Goal: Find specific page/section: Find specific page/section

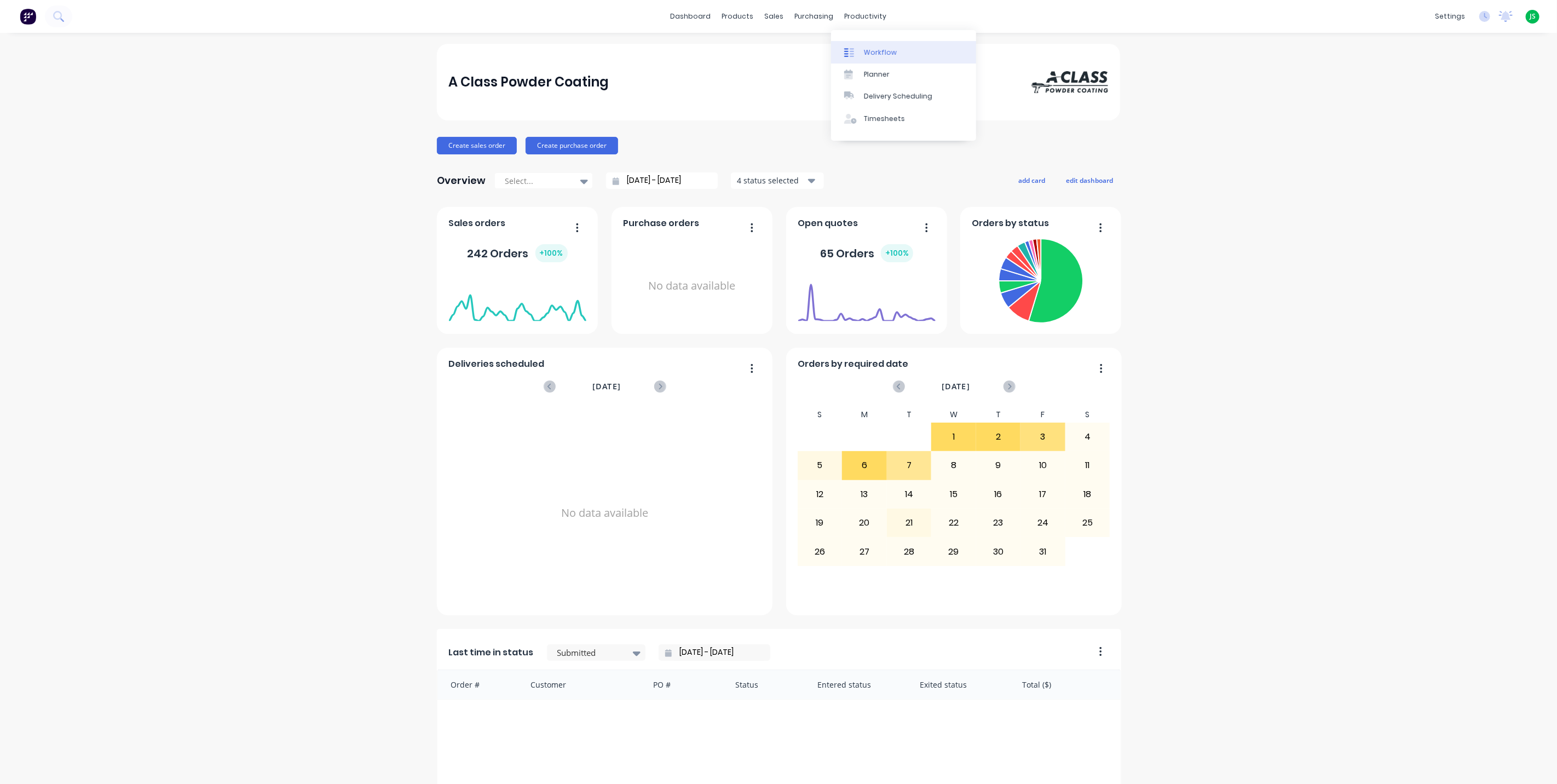
click at [877, 56] on div "Workflow" at bounding box center [880, 52] width 33 height 10
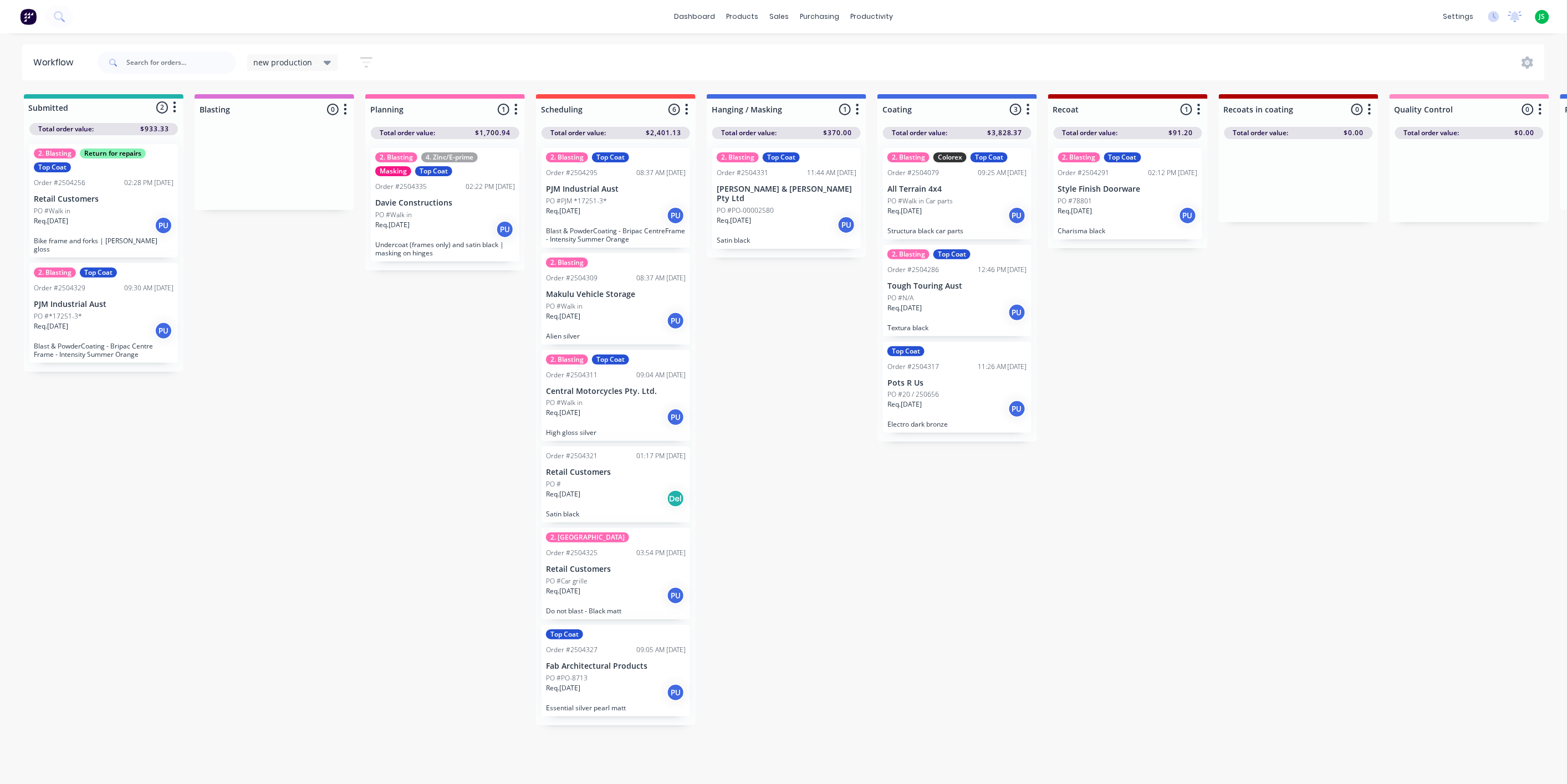
click at [617, 497] on div "Req. [DATE] Del" at bounding box center [616, 499] width 140 height 19
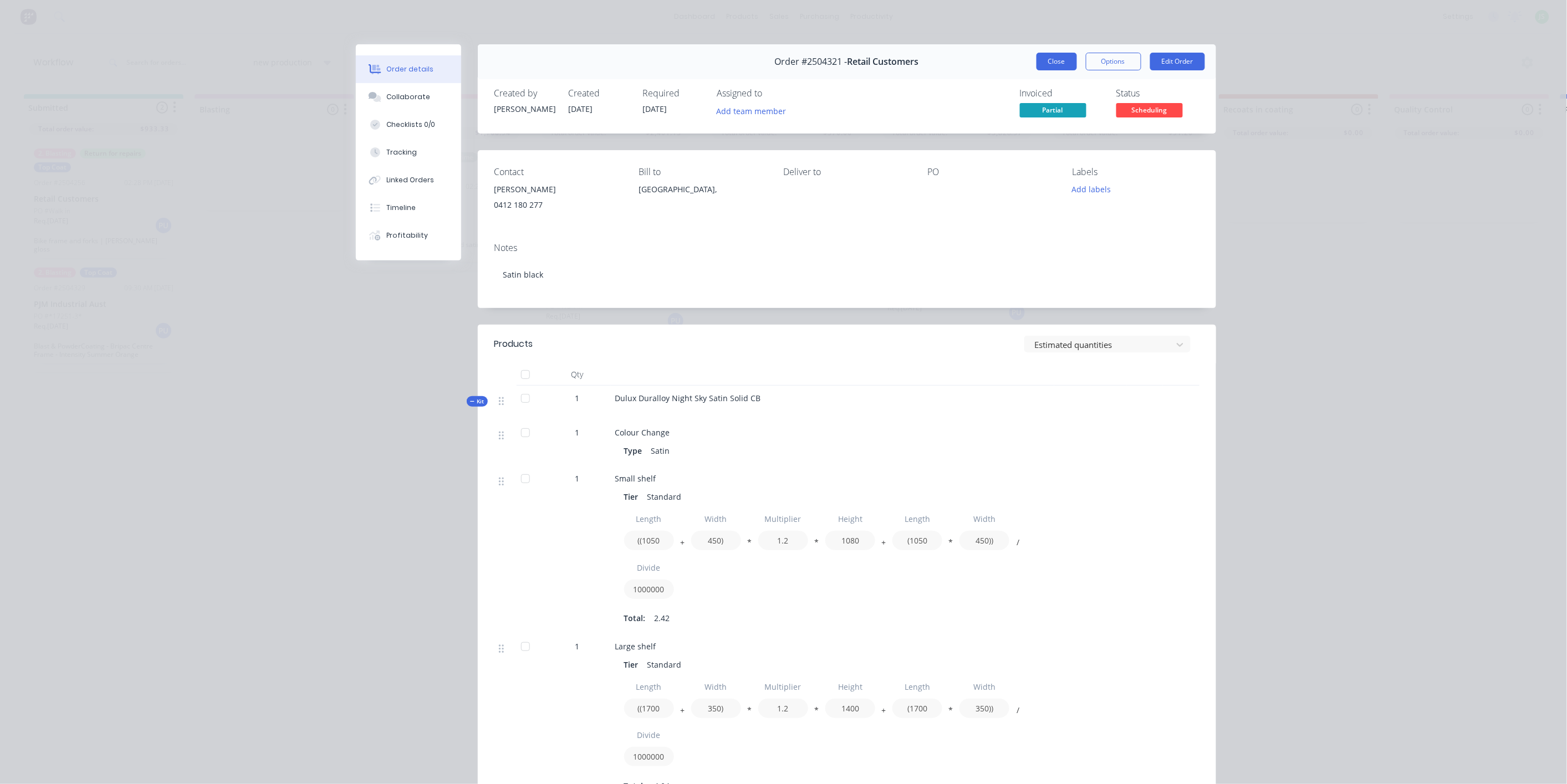
click at [1044, 67] on button "Close" at bounding box center [1056, 61] width 40 height 18
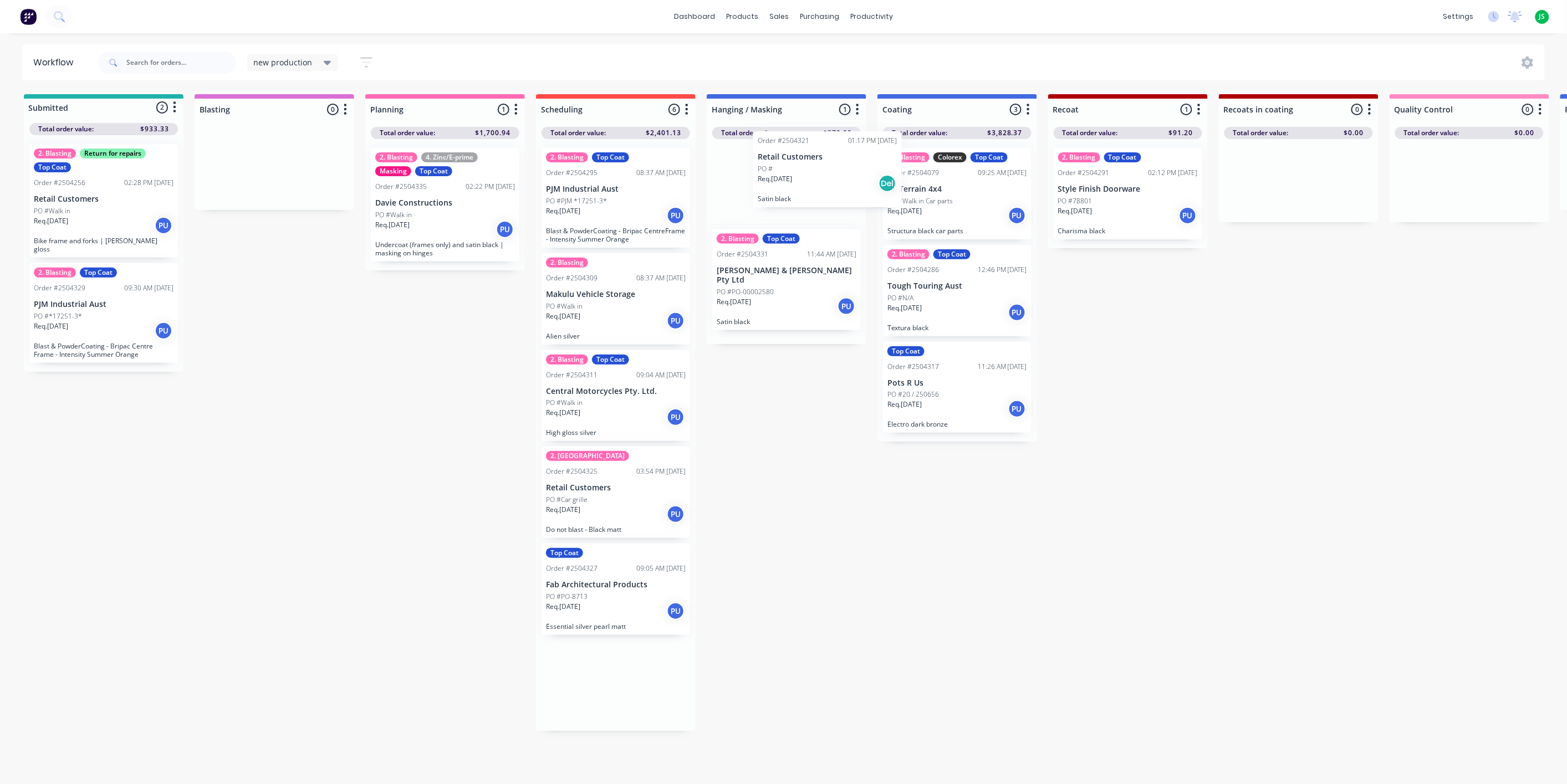
drag, startPoint x: 625, startPoint y: 504, endPoint x: 841, endPoint y: 187, distance: 383.6
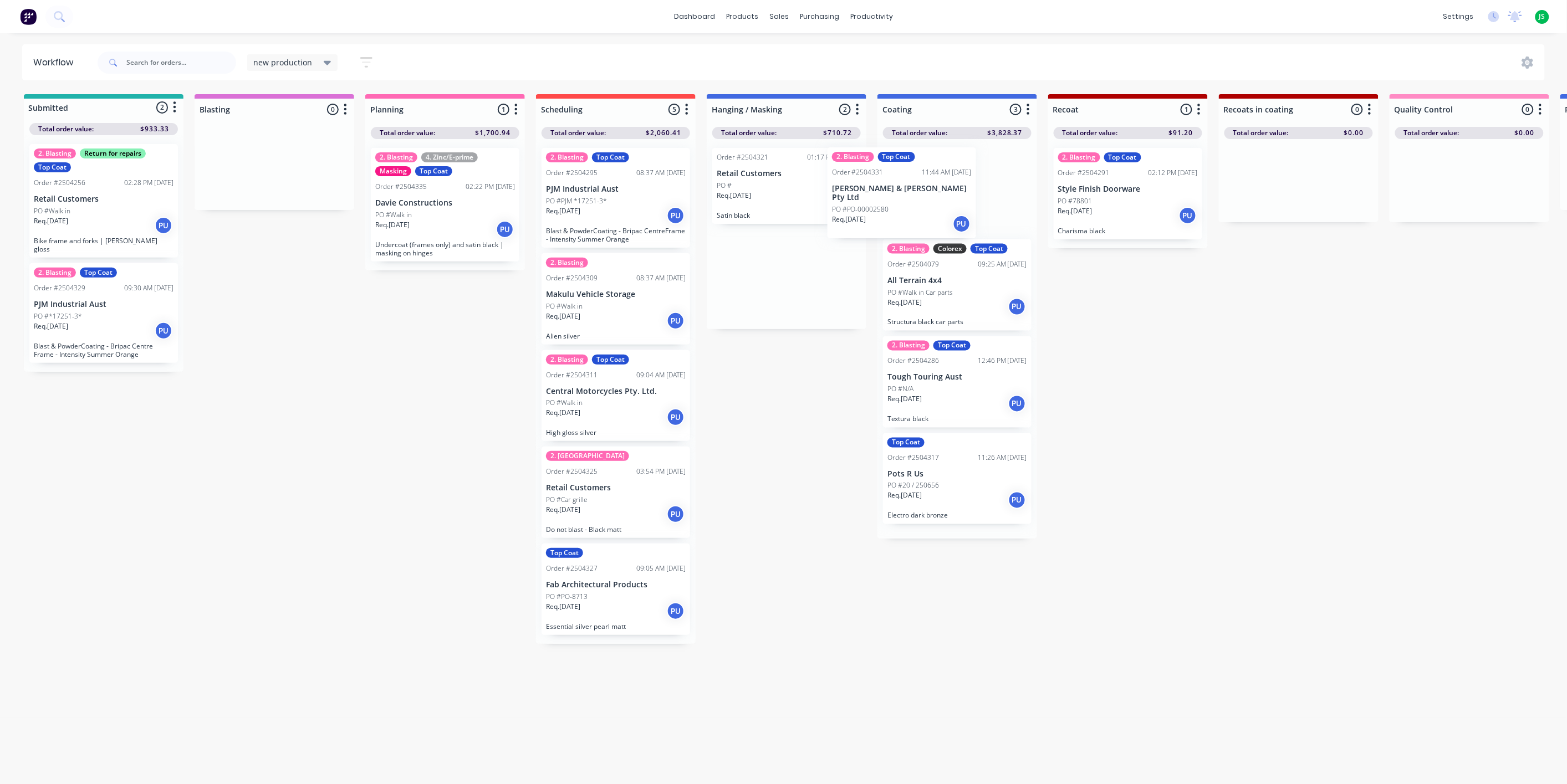
drag, startPoint x: 810, startPoint y: 277, endPoint x: 951, endPoint y: 184, distance: 168.9
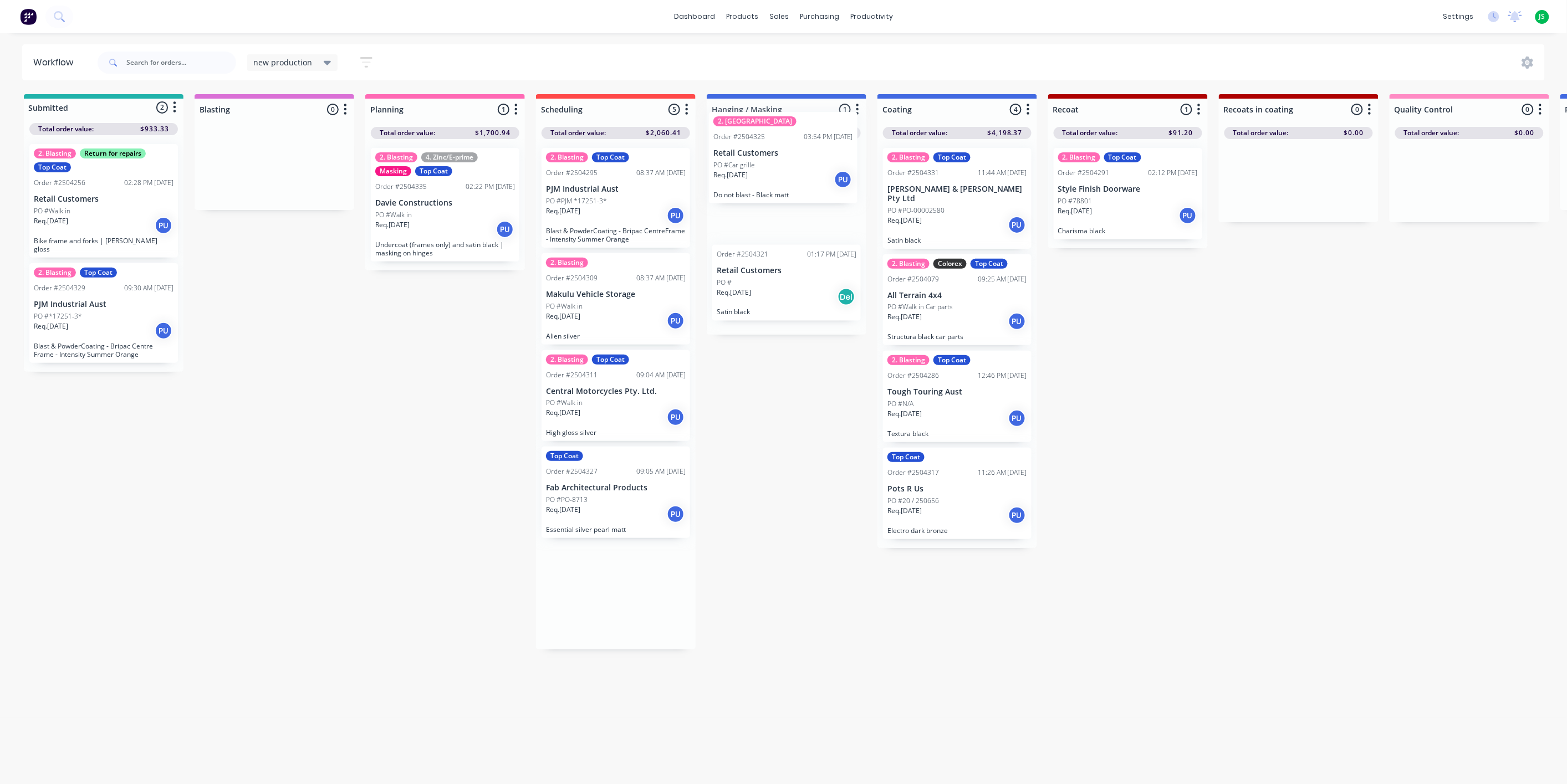
drag, startPoint x: 605, startPoint y: 516, endPoint x: 776, endPoint y: 182, distance: 375.2
click at [694, 12] on link "dashboard" at bounding box center [694, 17] width 52 height 17
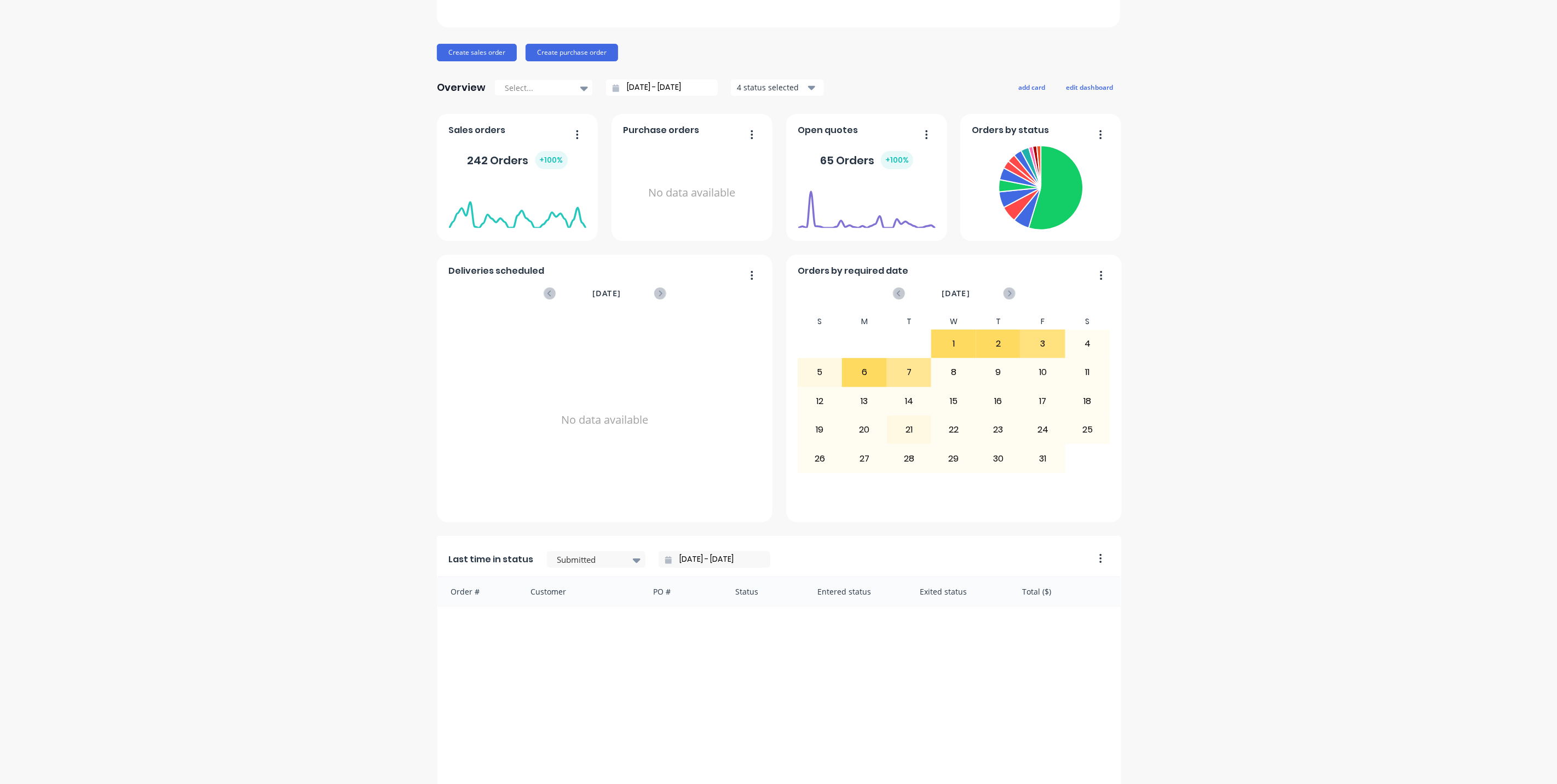
scroll to position [264, 0]
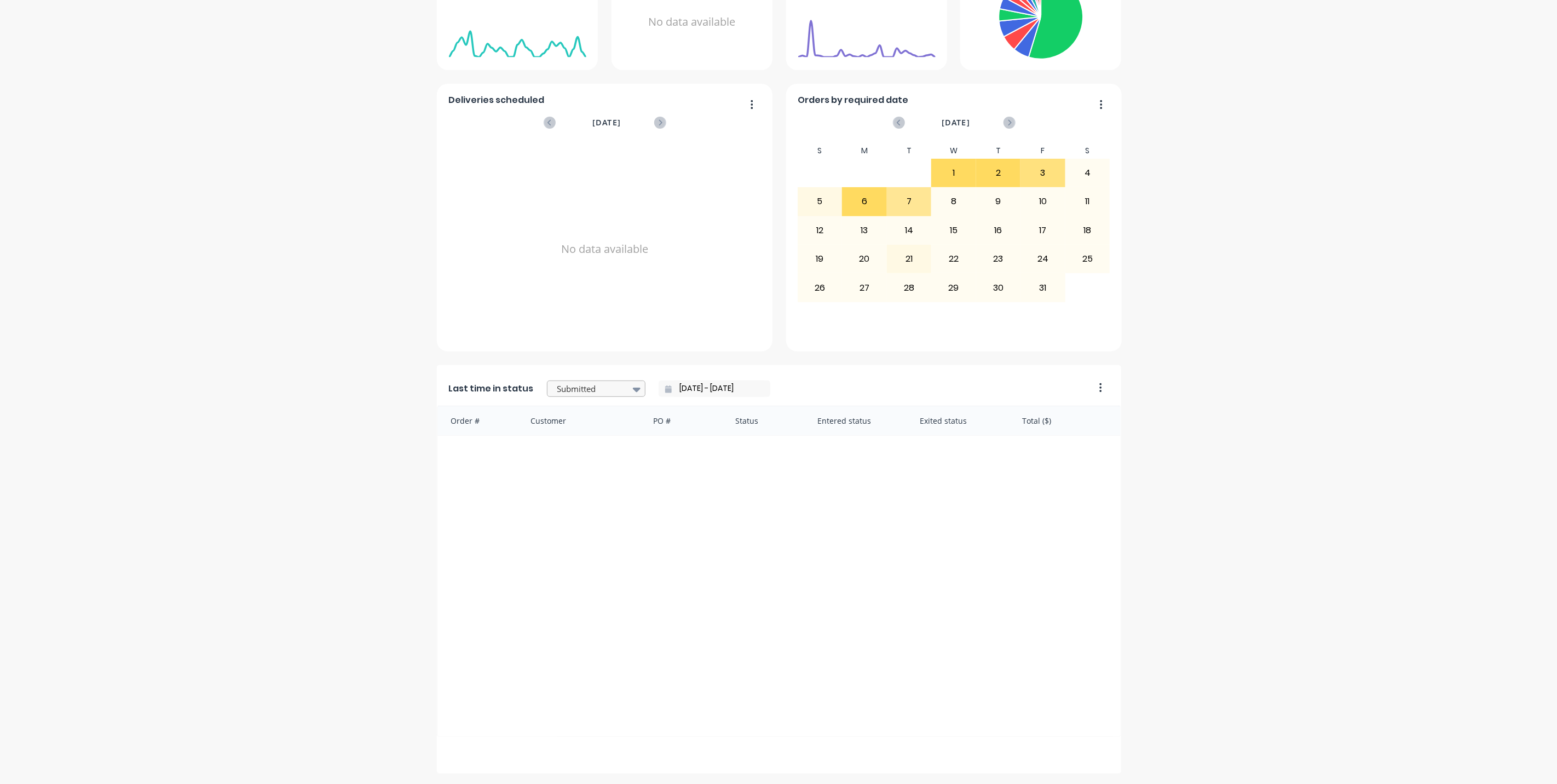
click at [619, 385] on div "Submitted" at bounding box center [591, 389] width 75 height 17
click at [567, 406] on div "Coating" at bounding box center [596, 395] width 98 height 20
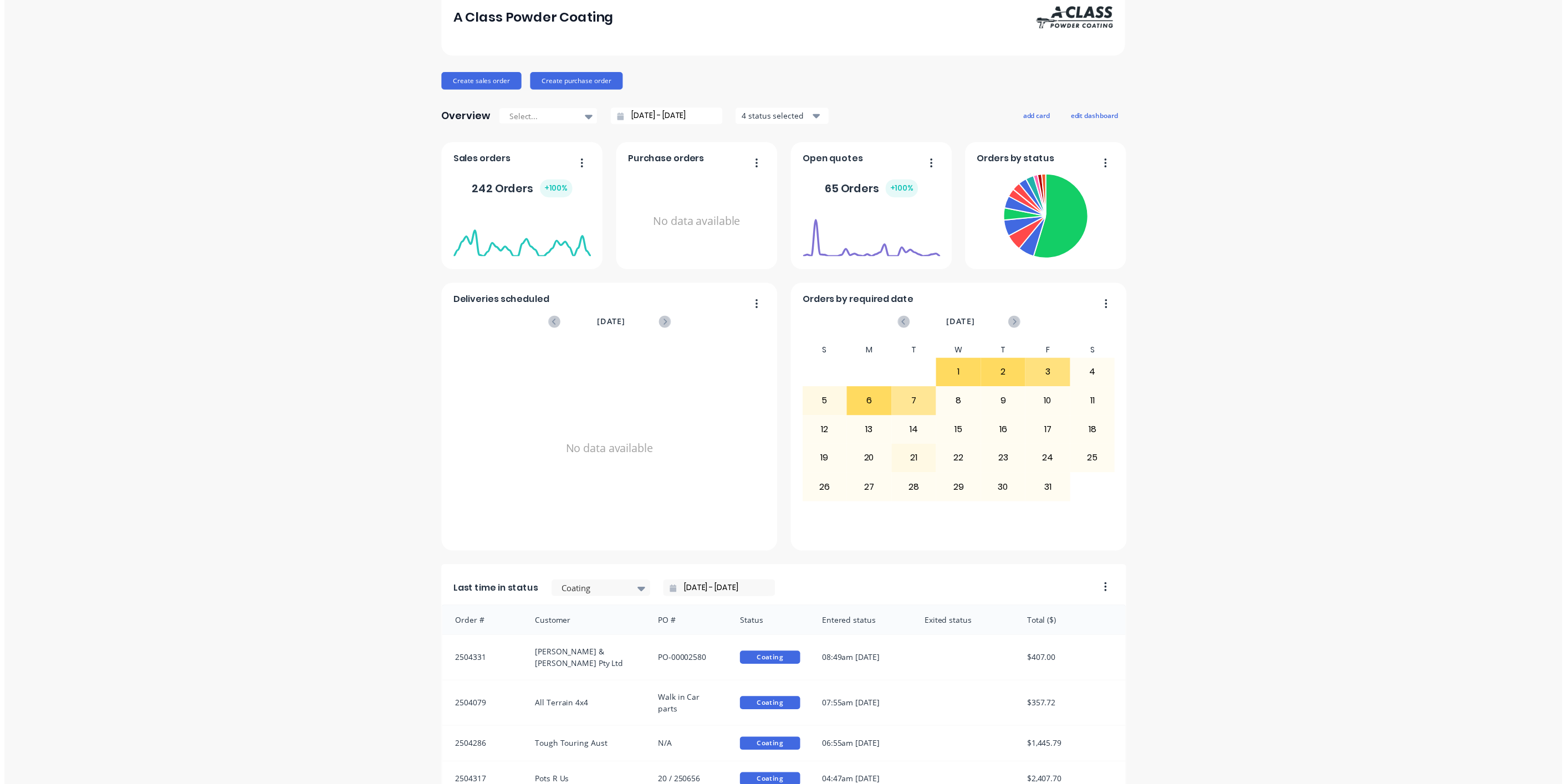
scroll to position [0, 0]
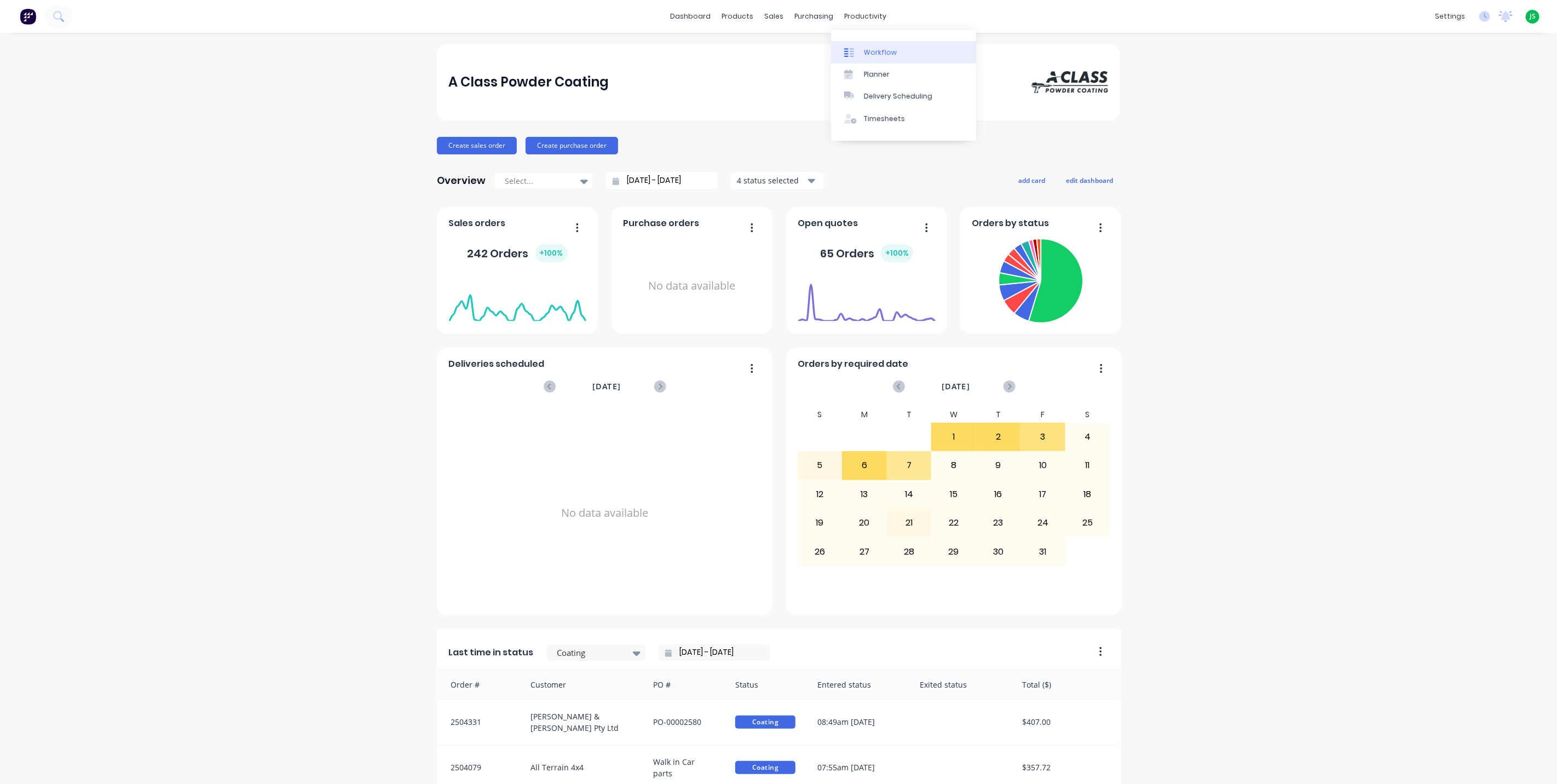
click at [866, 50] on div "Workflow" at bounding box center [880, 52] width 33 height 10
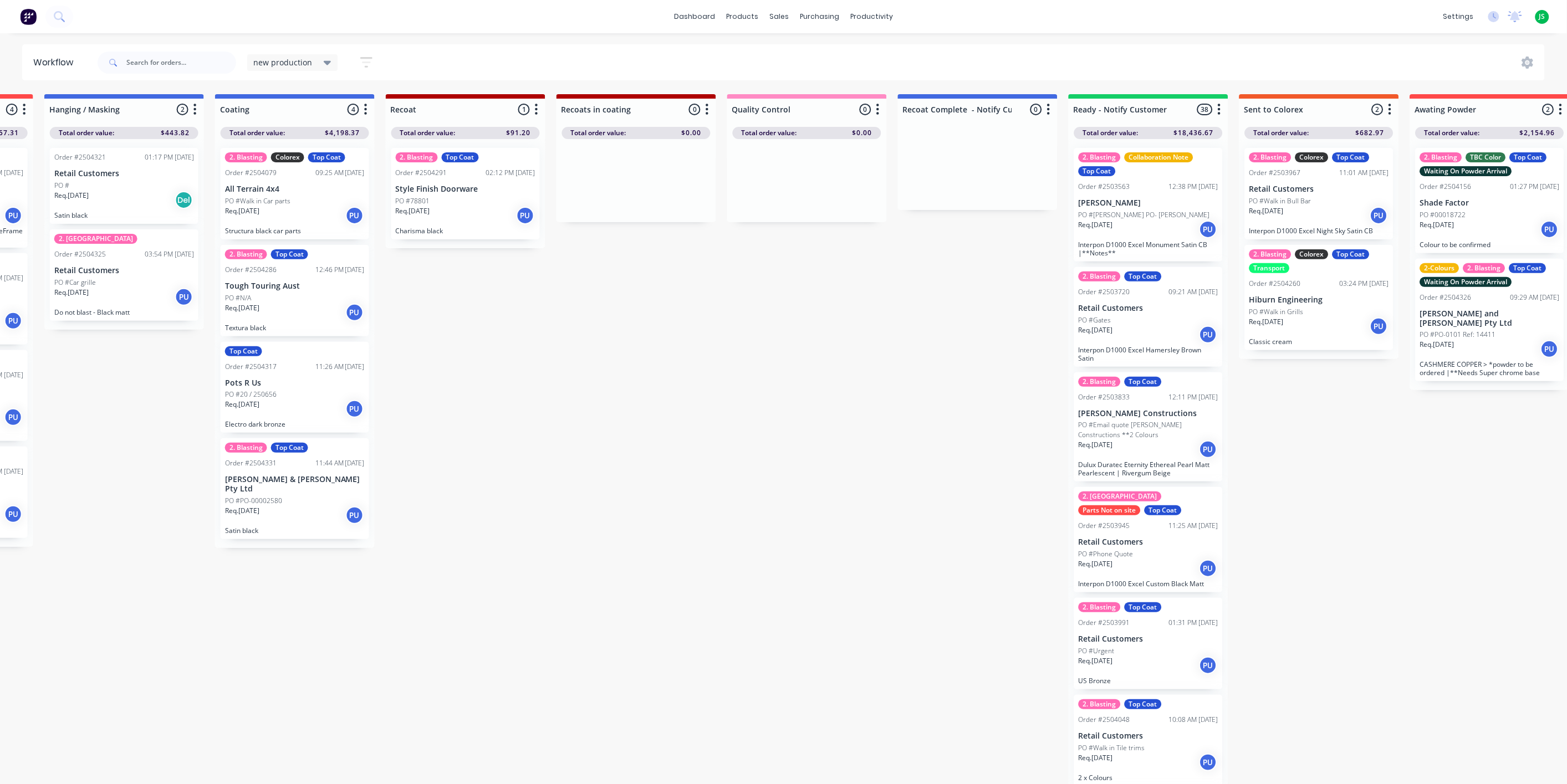
scroll to position [0, 851]
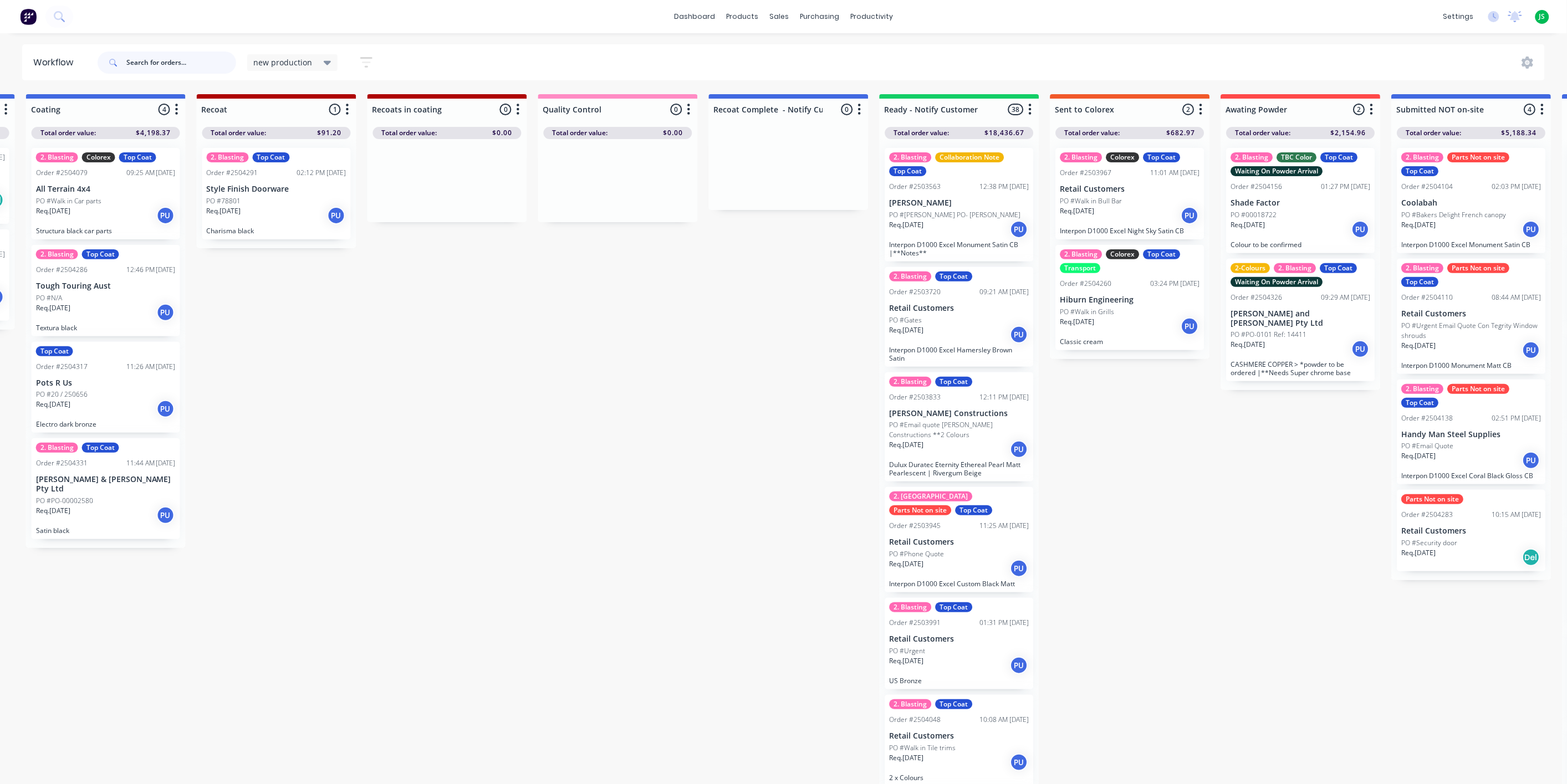
click at [218, 56] on input "text" at bounding box center [181, 62] width 110 height 22
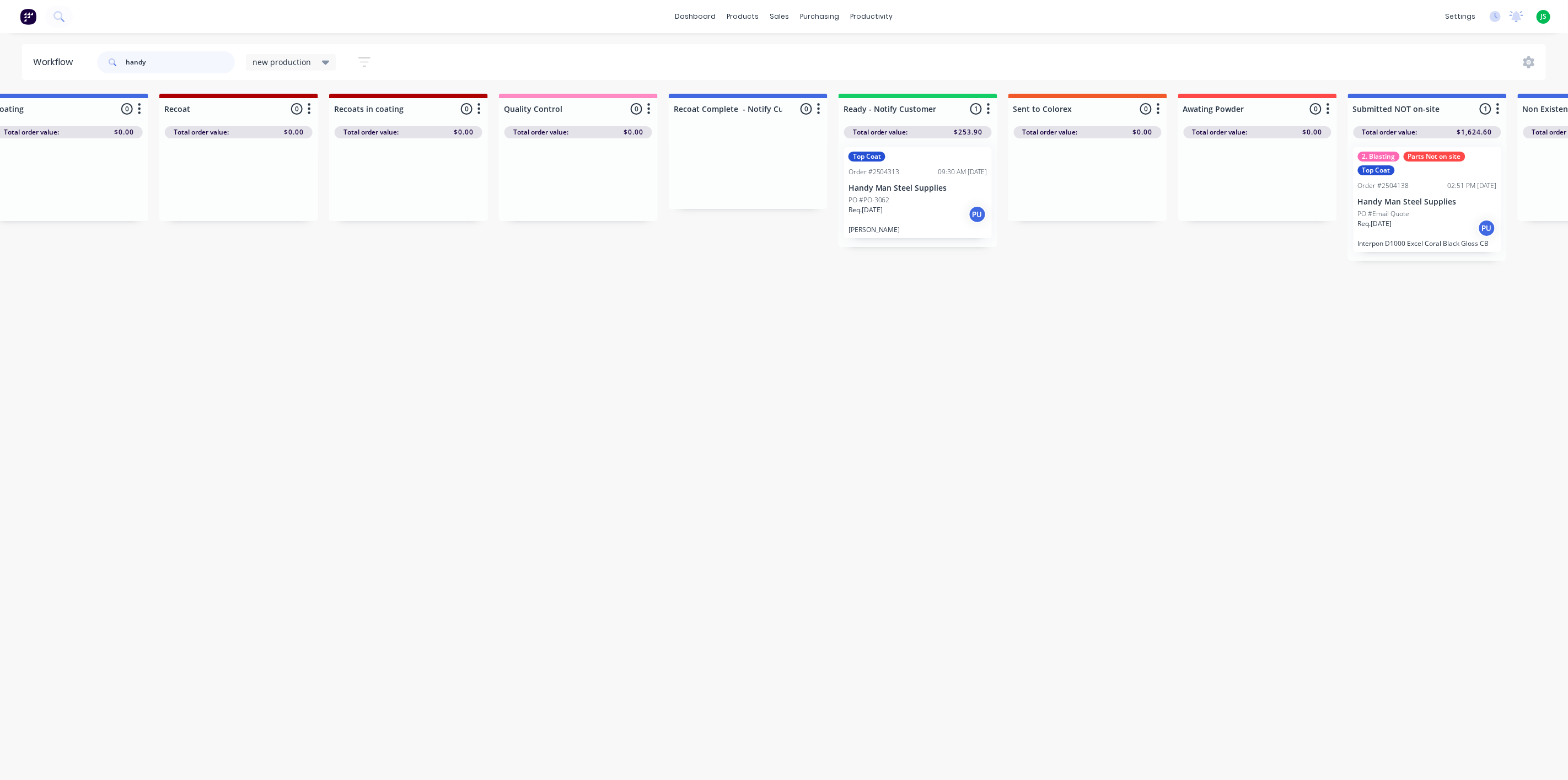
scroll to position [0, 1009]
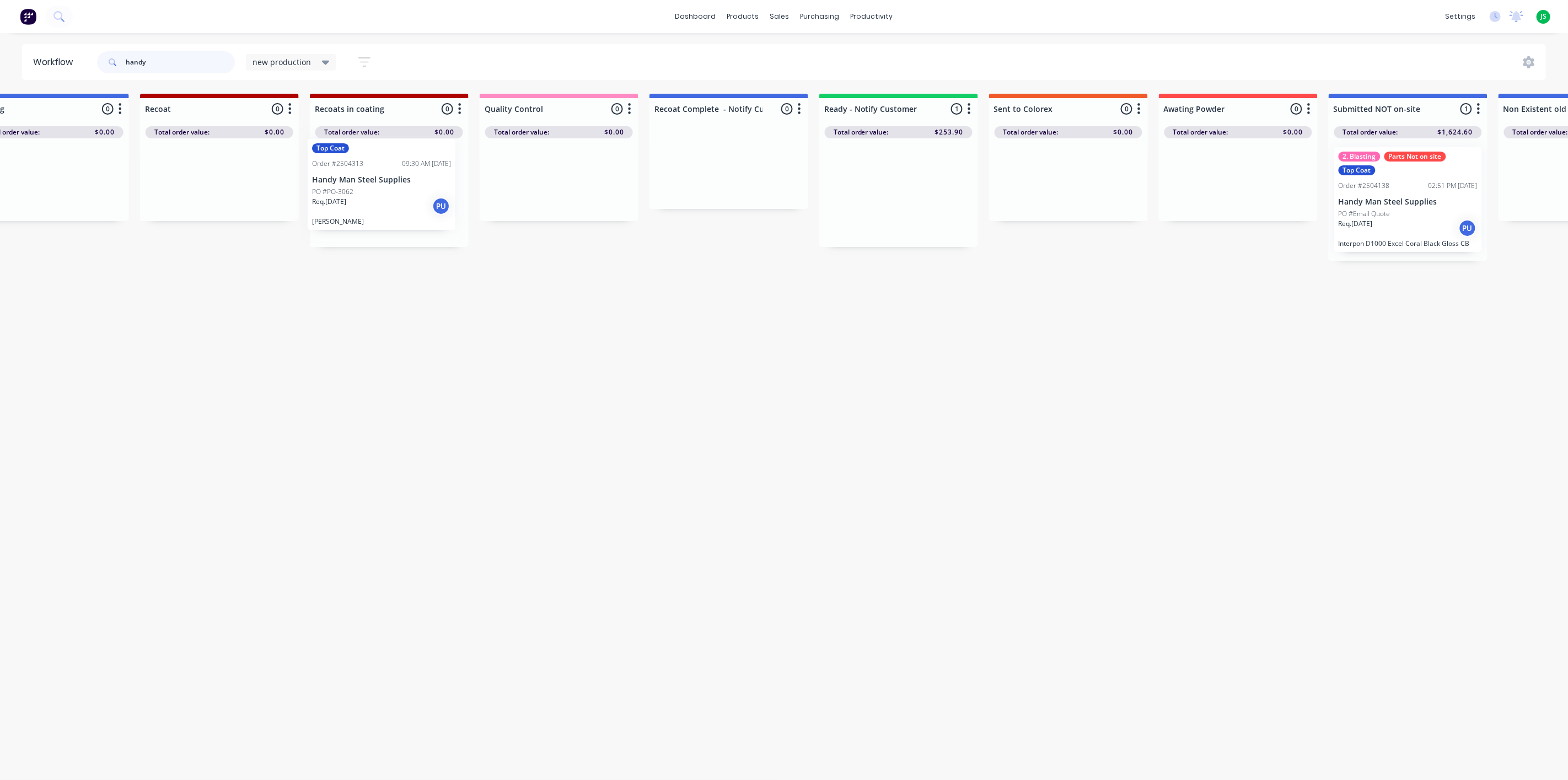
drag, startPoint x: 786, startPoint y: 201, endPoint x: 372, endPoint y: 194, distance: 414.1
click at [372, 194] on div "Submitted 0 Status colour #20B2AA hex #20B2AA Save Cancel Summaries Total order…" at bounding box center [1527, 177] width 4875 height 167
type input "handy"
click at [377, 206] on div "Req. [DATE] PU" at bounding box center [391, 214] width 139 height 19
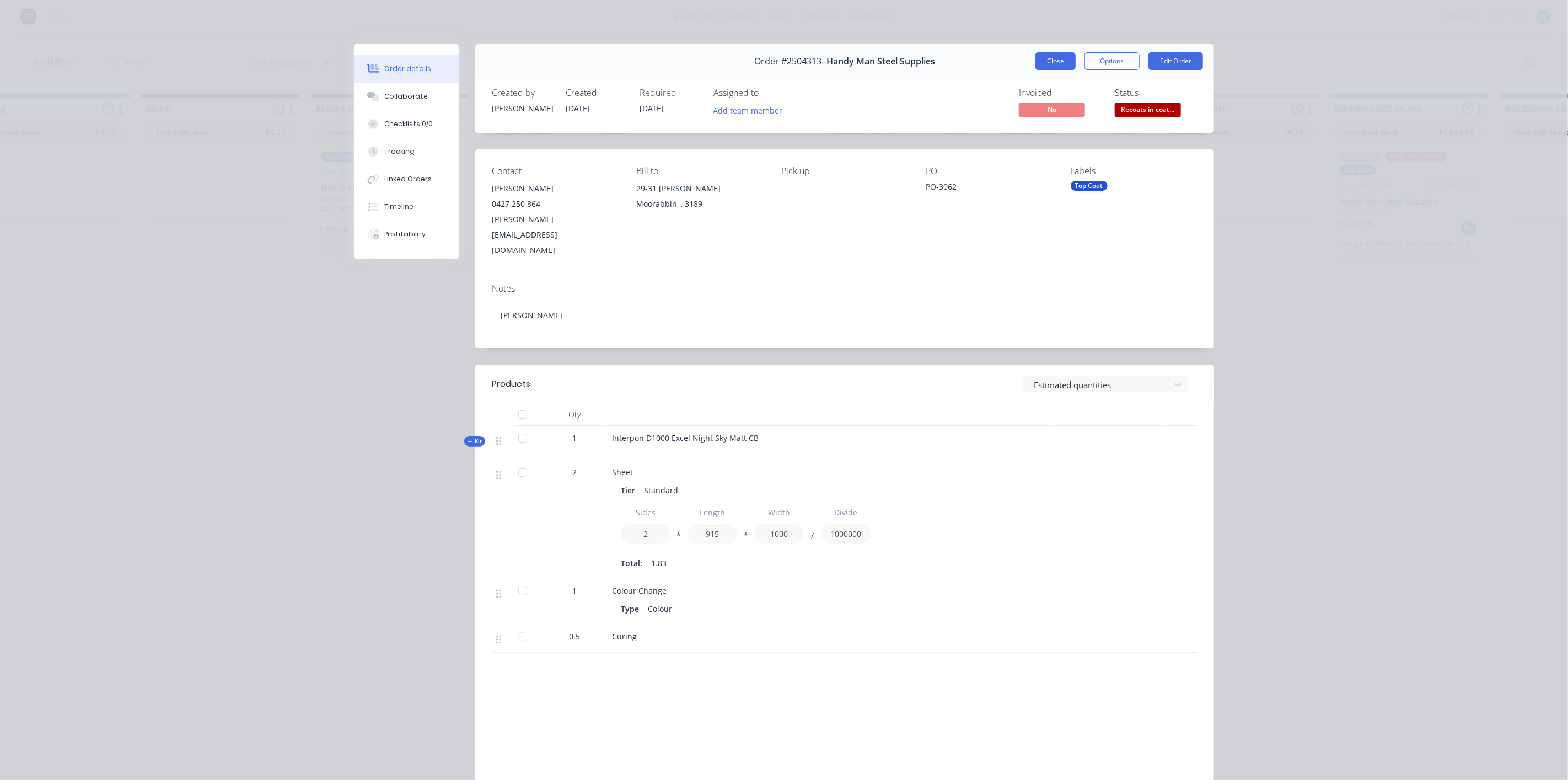
click at [1048, 58] on button "Close" at bounding box center [1055, 61] width 40 height 18
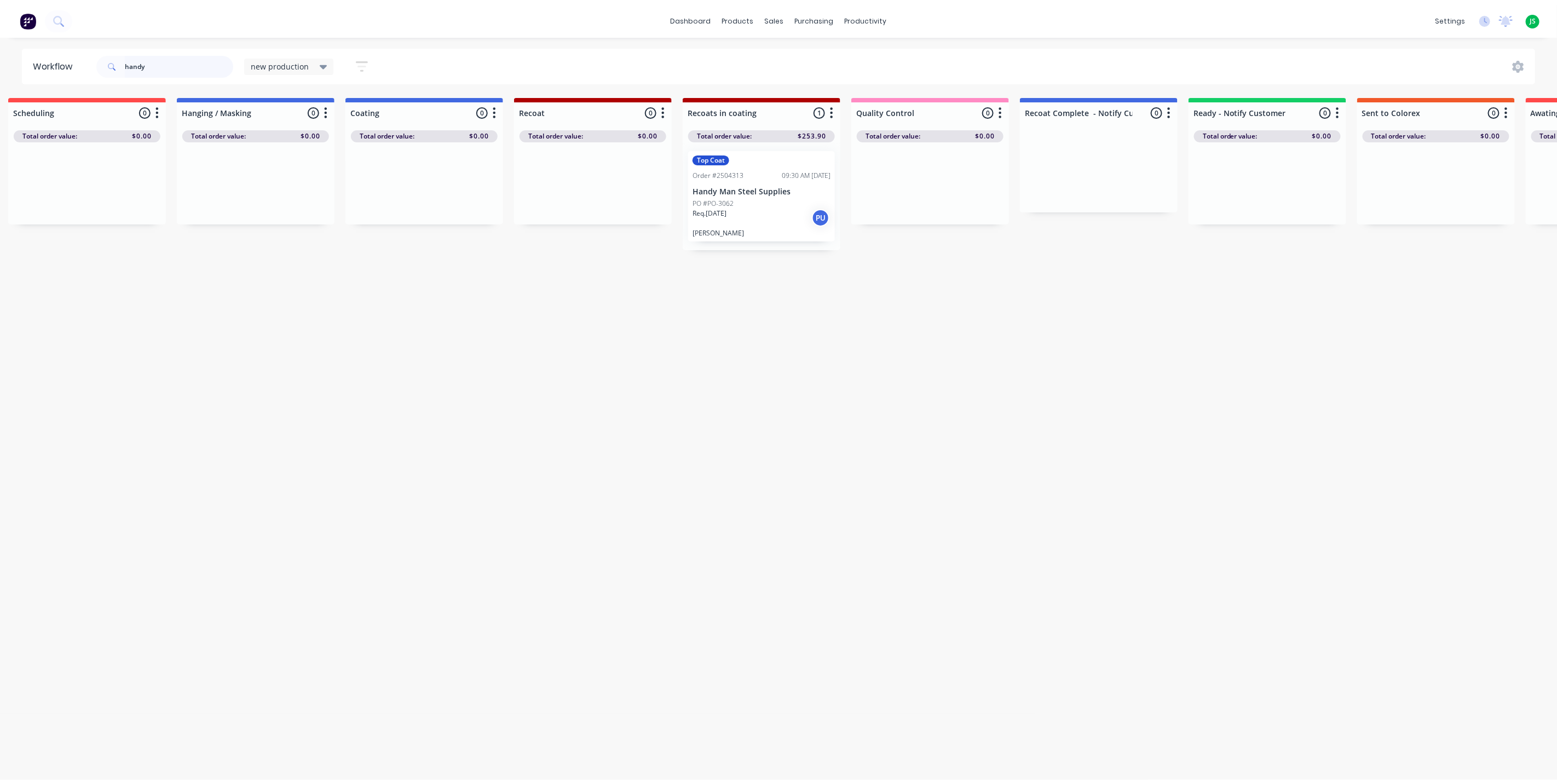
scroll to position [0, 0]
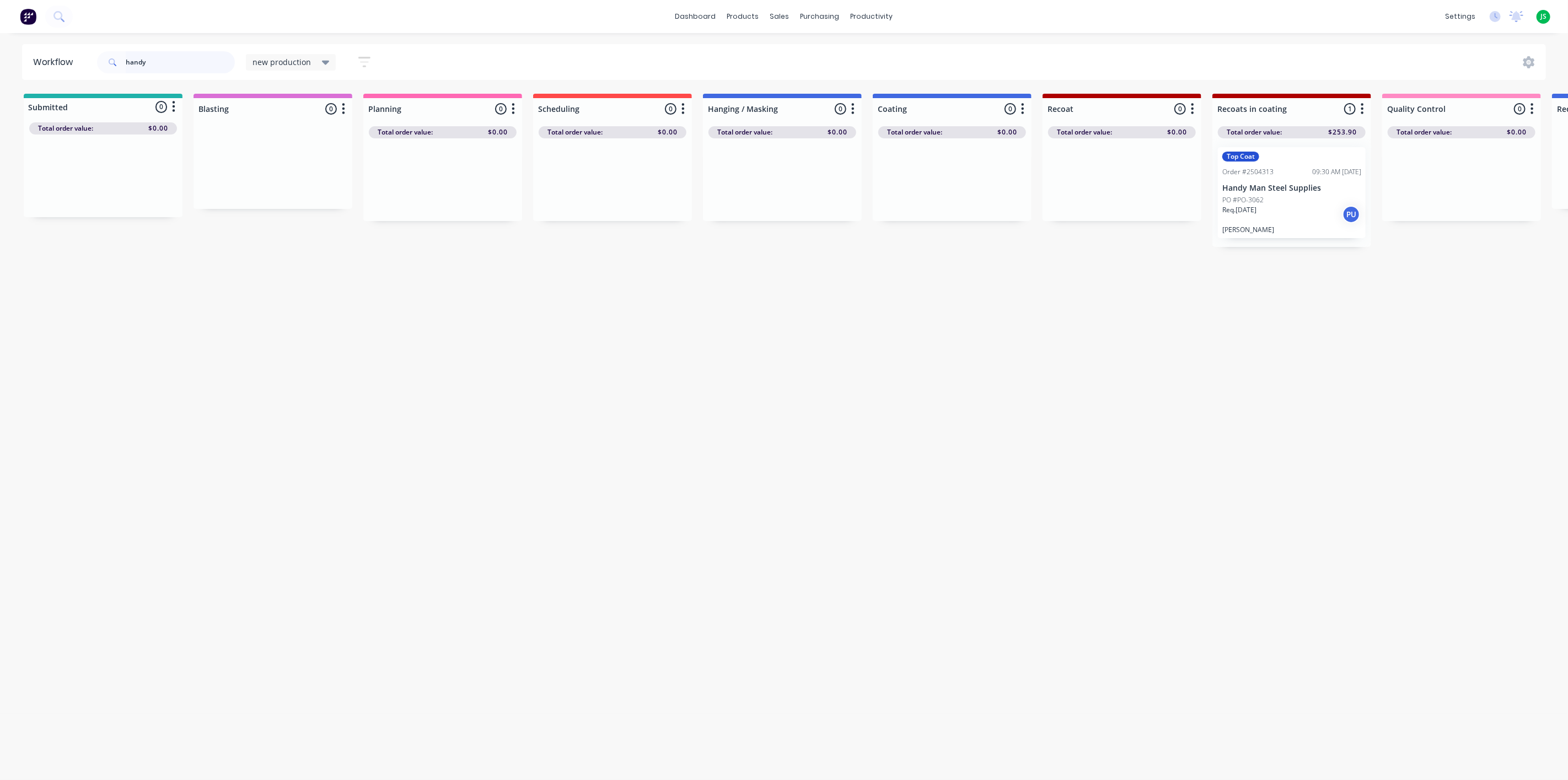
drag, startPoint x: -199, startPoint y: 43, endPoint x: -277, endPoint y: 42, distance: 78.0
click at [0, 42] on html "dashboard products sales purchasing productivity dashboard products Product Cat…" at bounding box center [784, 357] width 1568 height 714
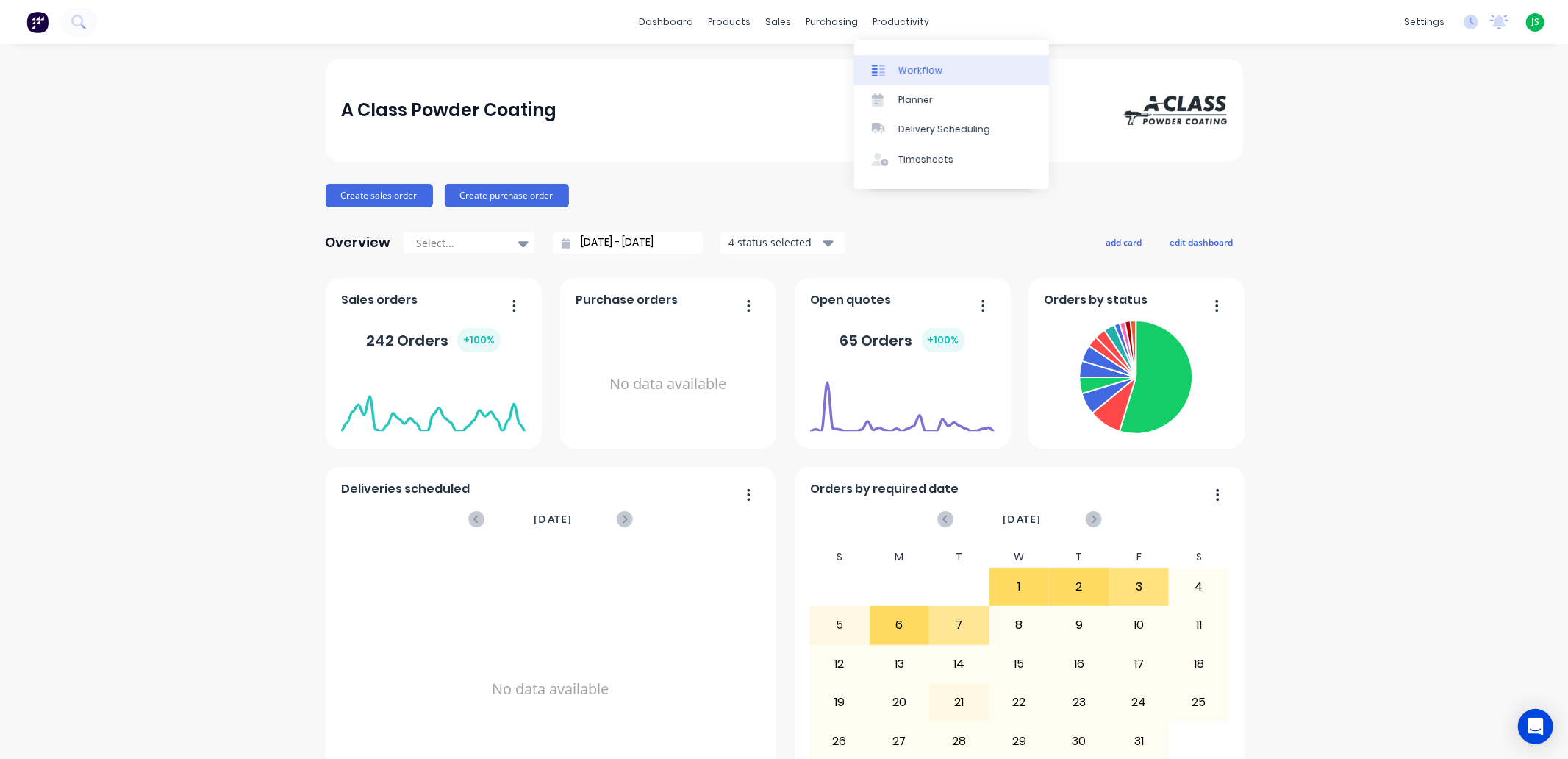
click at [902, 67] on div "Workflow" at bounding box center [920, 70] width 44 height 13
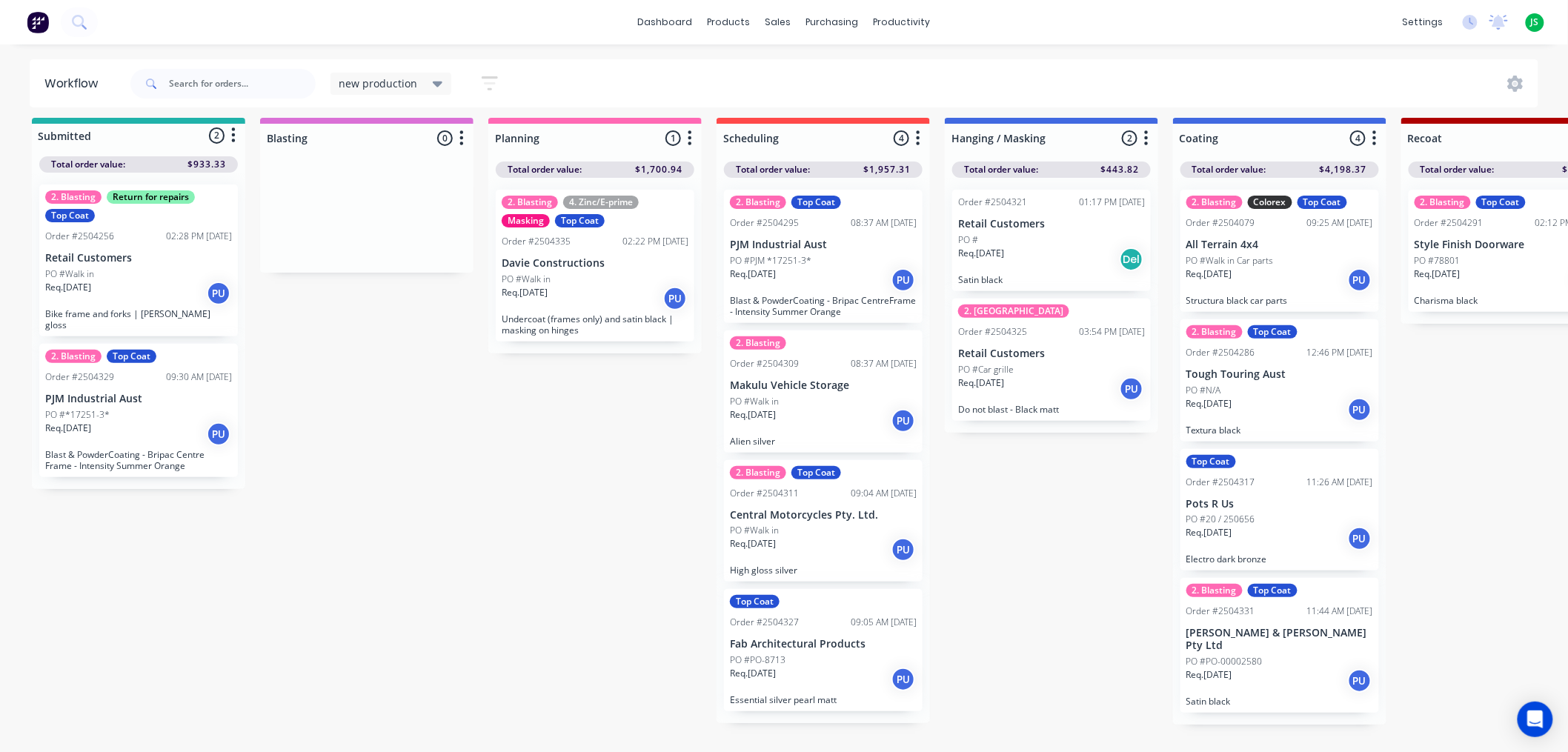
scroll to position [20, 0]
click at [679, 23] on link "dashboard" at bounding box center [666, 23] width 70 height 23
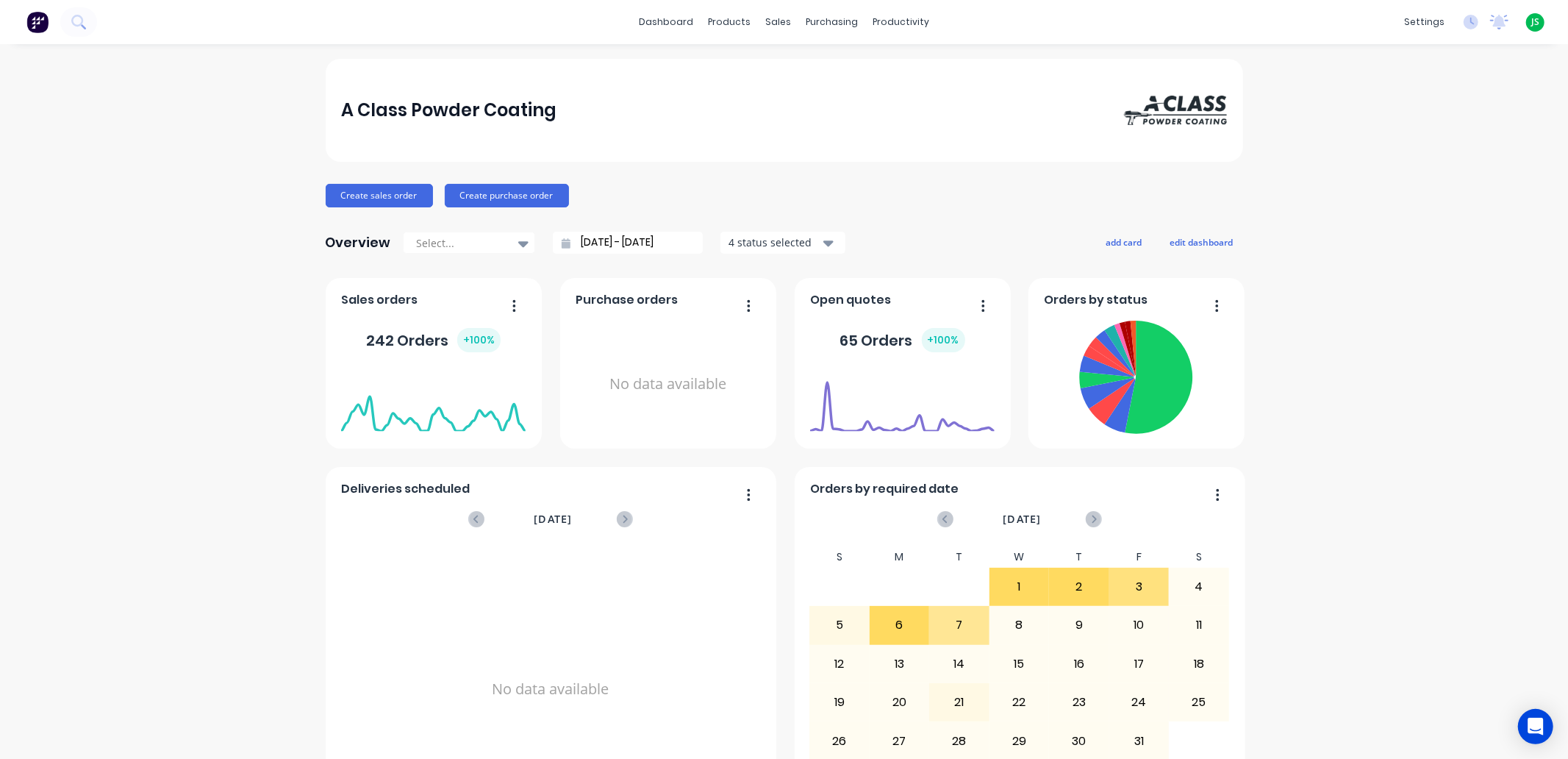
scroll to position [163, 0]
